Goal: Find specific page/section: Find specific page/section

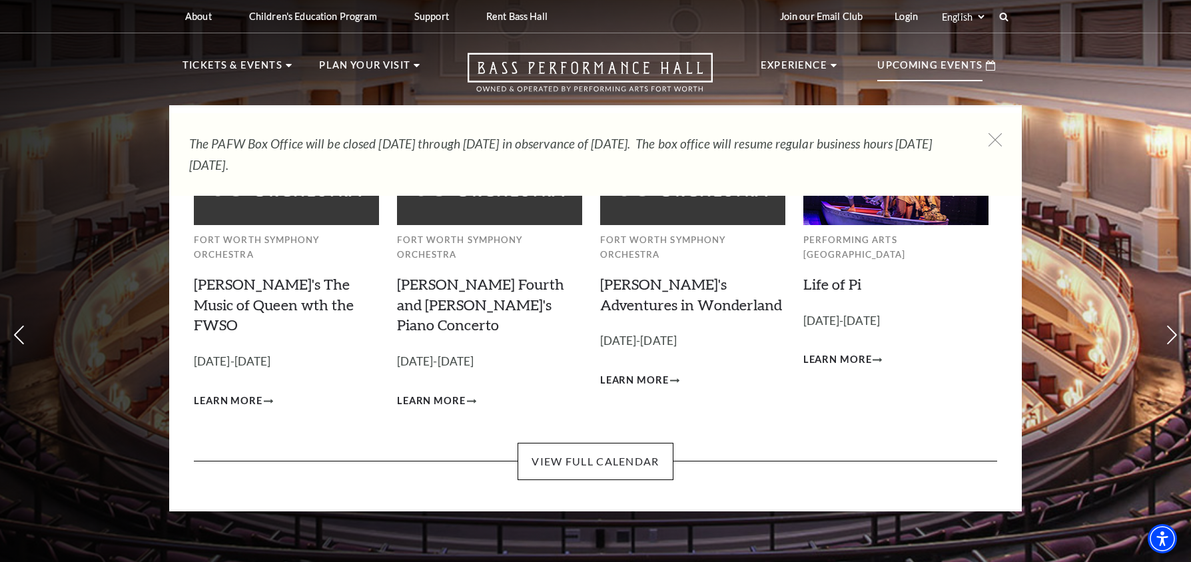
click at [925, 63] on p "Upcoming Events" at bounding box center [929, 69] width 105 height 24
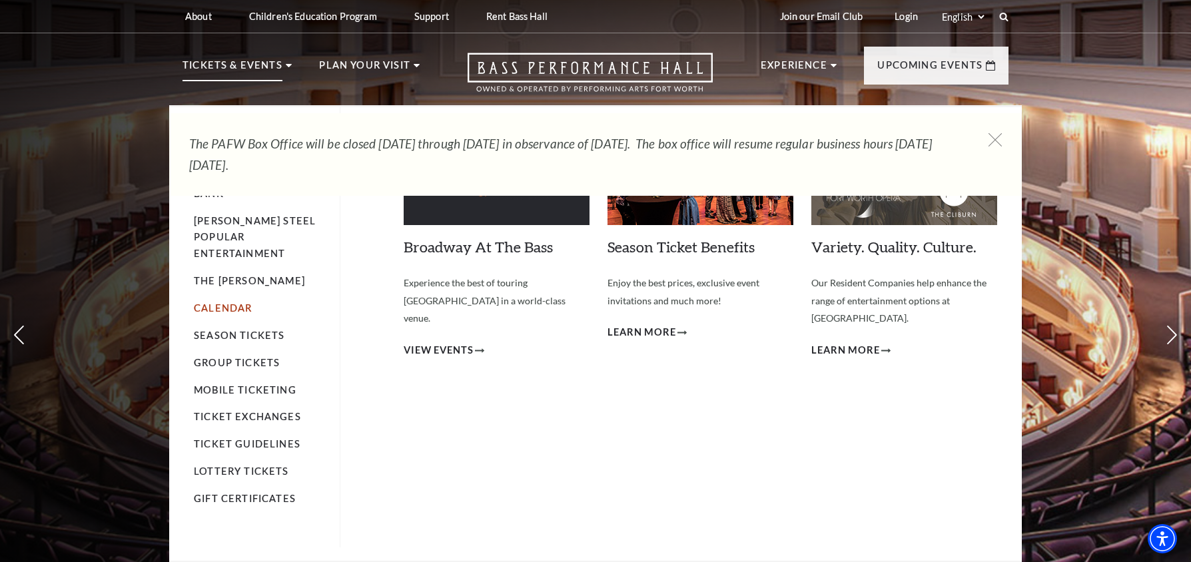
click at [209, 302] on link "Calendar" at bounding box center [223, 307] width 58 height 11
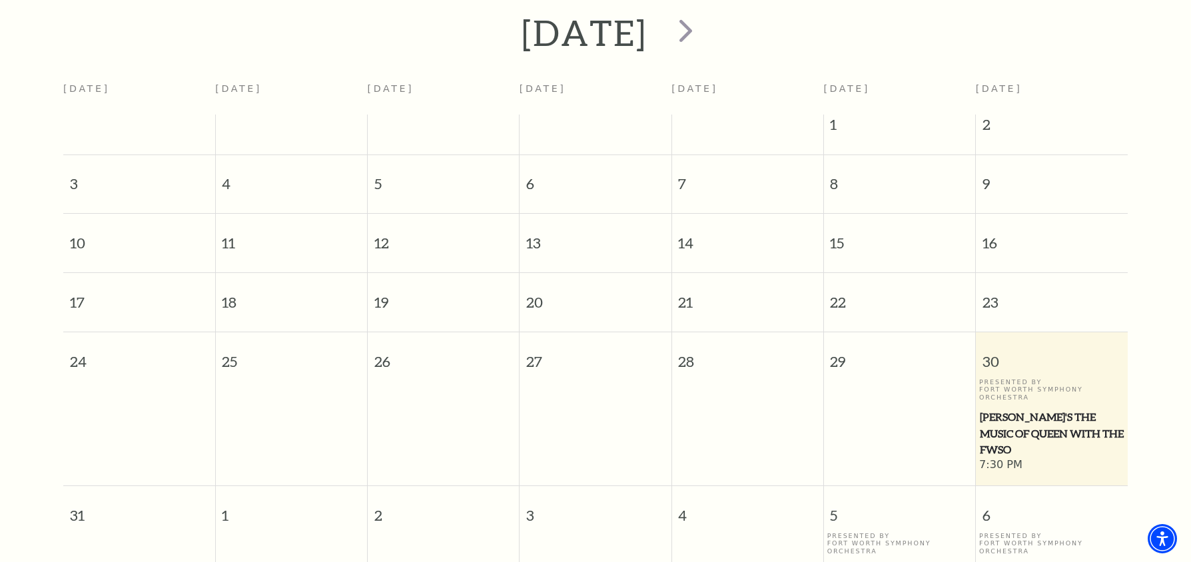
scroll to position [318, 0]
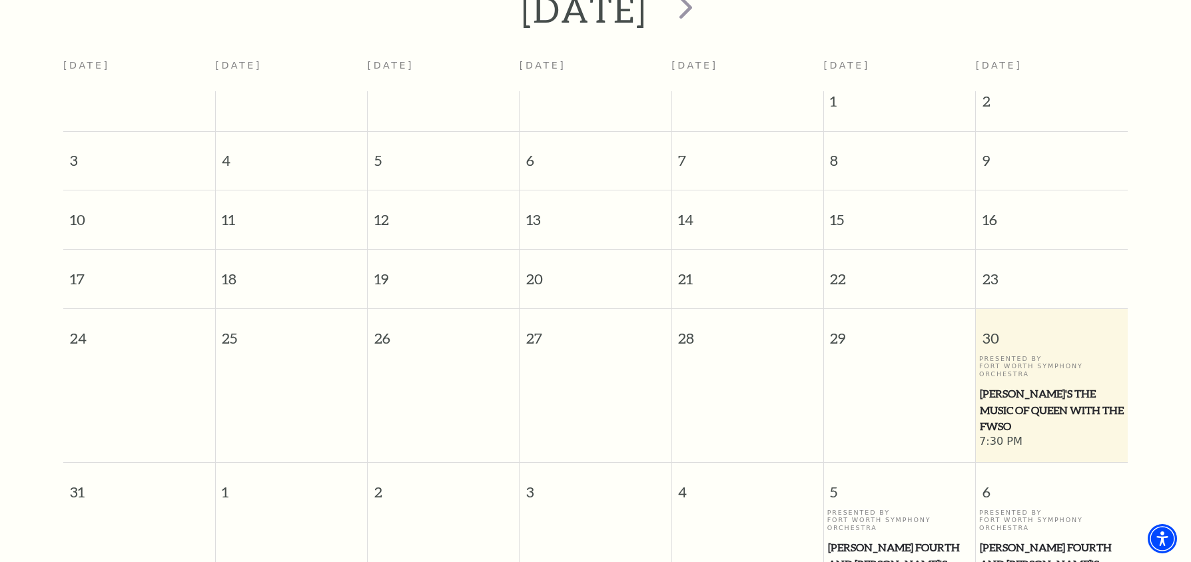
click at [1042, 386] on span "Windborne's The Music of Queen with the FWSO" at bounding box center [1052, 410] width 144 height 49
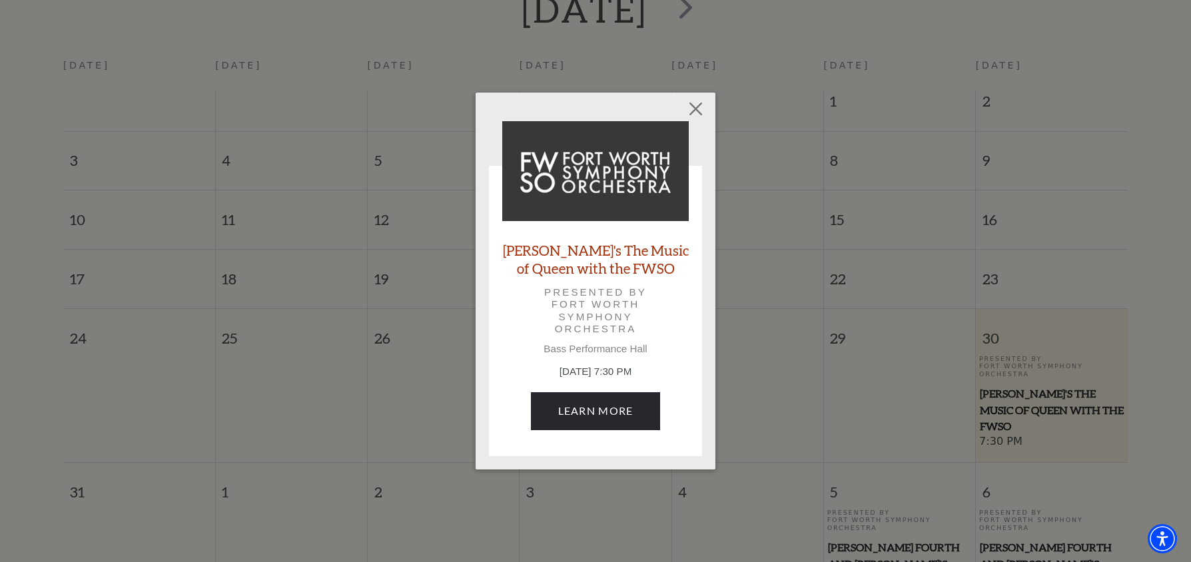
click at [557, 252] on link "Windborne's The Music of Queen with the FWSO" at bounding box center [595, 259] width 186 height 36
click at [703, 106] on button "Close" at bounding box center [695, 109] width 25 height 25
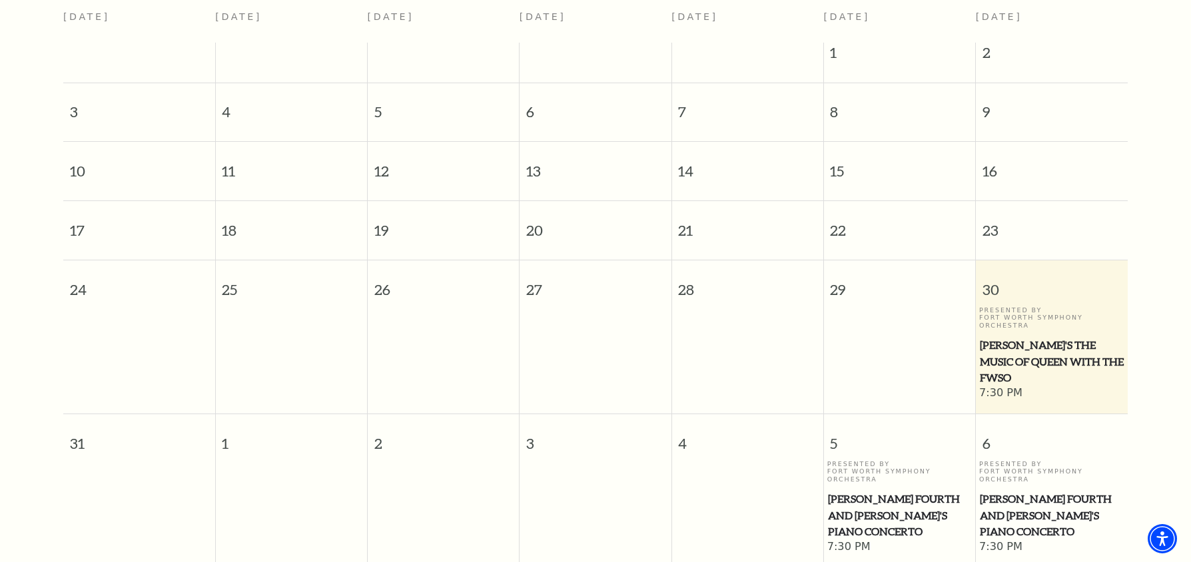
scroll to position [251, 0]
